Goal: Task Accomplishment & Management: Complete application form

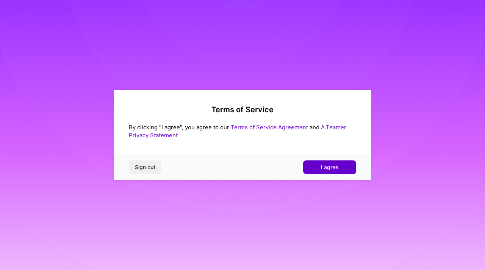
click at [335, 173] on button "I agree" at bounding box center [329, 167] width 53 height 14
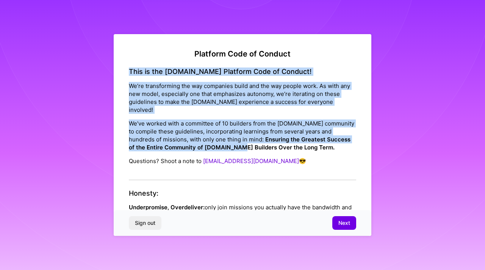
drag, startPoint x: 168, startPoint y: 66, endPoint x: 219, endPoint y: 136, distance: 86.3
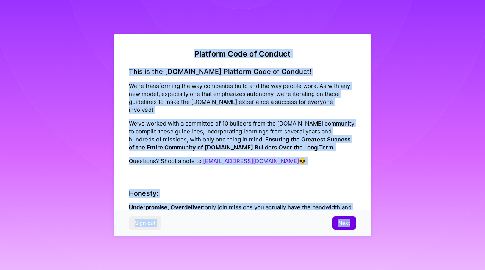
copy div "Loremips Dolo si Ametcon Adip el sed D.Eius Temporin Utla et Dolorem! Al’en adm…"
click at [342, 217] on button "Next" at bounding box center [344, 223] width 24 height 14
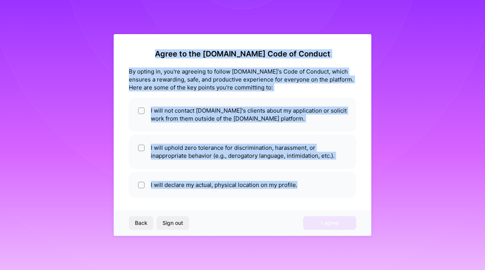
click at [266, 82] on div "By opting in, you're agreeing to follow [DOMAIN_NAME]'s Code of Conduct, which …" at bounding box center [242, 79] width 227 height 24
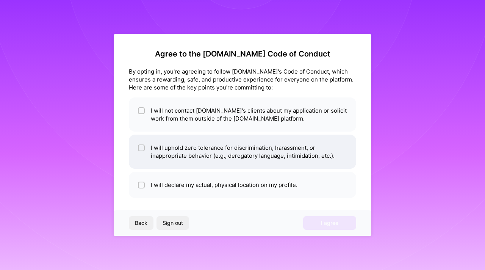
click at [152, 147] on li "I will uphold zero tolerance for discrimination, harassment, or inappropriate b…" at bounding box center [242, 152] width 227 height 34
checkbox input "true"
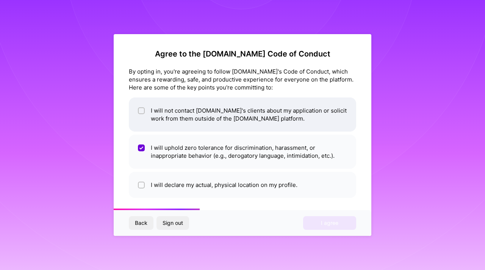
click at [147, 116] on li "I will not contact [DOMAIN_NAME]'s clients about my application or solicit work…" at bounding box center [242, 114] width 227 height 34
checkbox input "true"
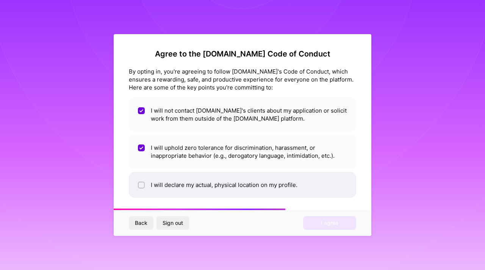
click at [165, 183] on li "I will declare my actual, physical location on my profile." at bounding box center [242, 185] width 227 height 26
checkbox input "true"
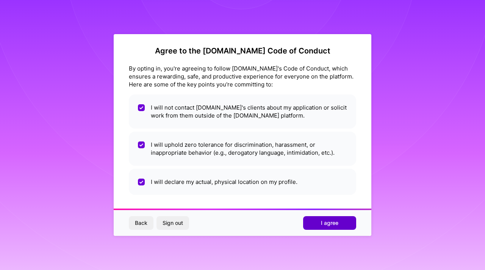
scroll to position [3, 0]
click at [335, 223] on span "I agree" at bounding box center [329, 223] width 17 height 8
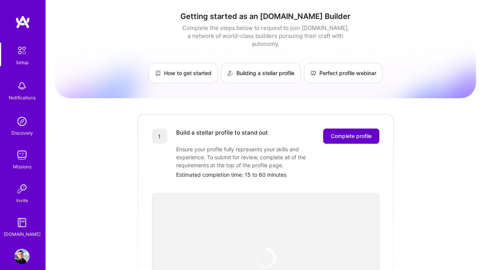
click at [350, 132] on span "Complete profile" at bounding box center [351, 136] width 41 height 8
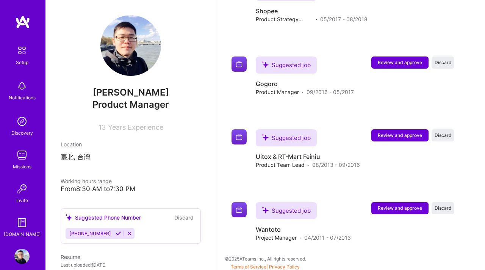
scroll to position [1383, 0]
click at [20, 89] on img at bounding box center [21, 85] width 15 height 15
click at [30, 44] on link "Setup" at bounding box center [21, 54] width 47 height 24
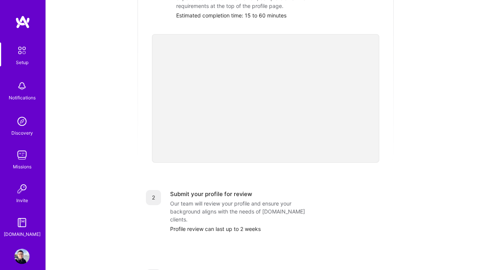
scroll to position [171, 0]
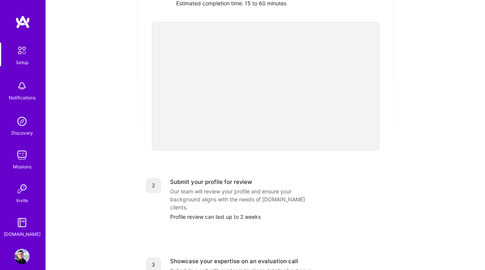
click at [25, 124] on img at bounding box center [21, 121] width 15 height 15
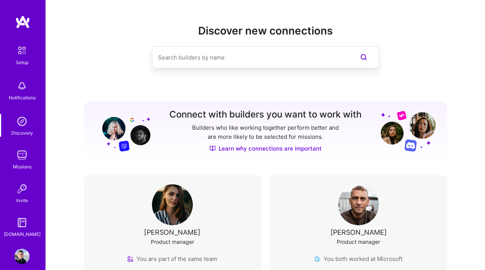
click at [21, 51] on img at bounding box center [22, 50] width 16 height 16
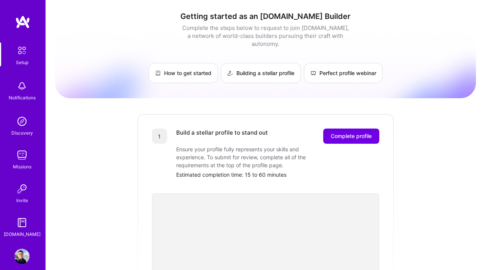
click at [28, 158] on img at bounding box center [21, 154] width 15 height 15
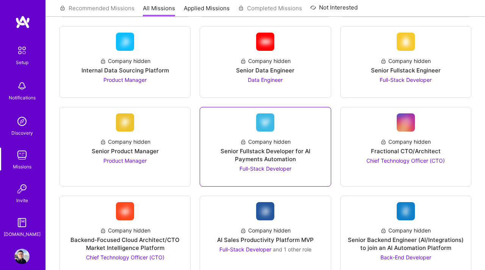
scroll to position [351, 0]
